Goal: Task Accomplishment & Management: Manage account settings

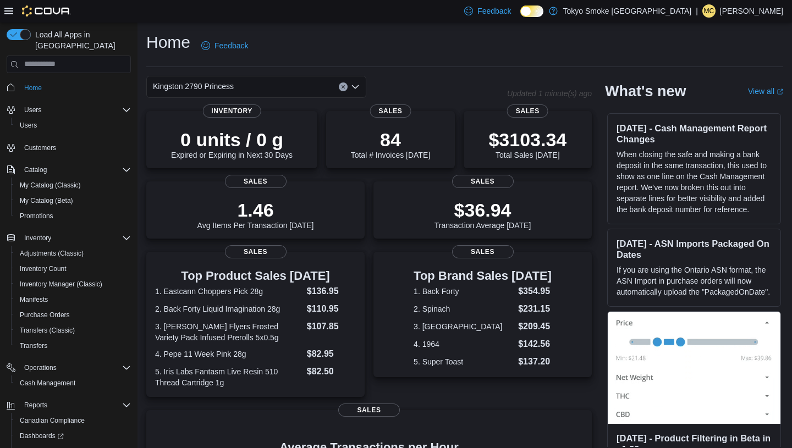
click at [748, 12] on p "[PERSON_NAME]" at bounding box center [751, 10] width 63 height 13
click at [711, 109] on span "Sign Out" at bounding box center [712, 106] width 30 height 11
